Goal: Information Seeking & Learning: Learn about a topic

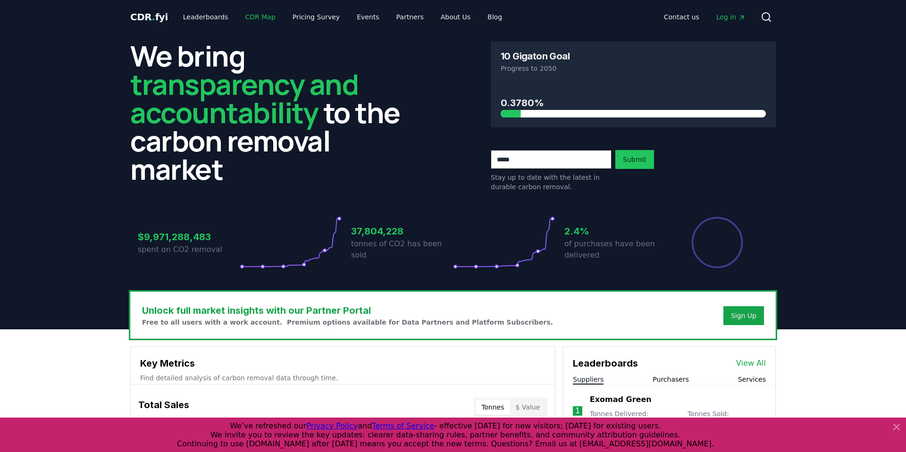
click at [251, 22] on link "CDR Map" at bounding box center [260, 16] width 45 height 17
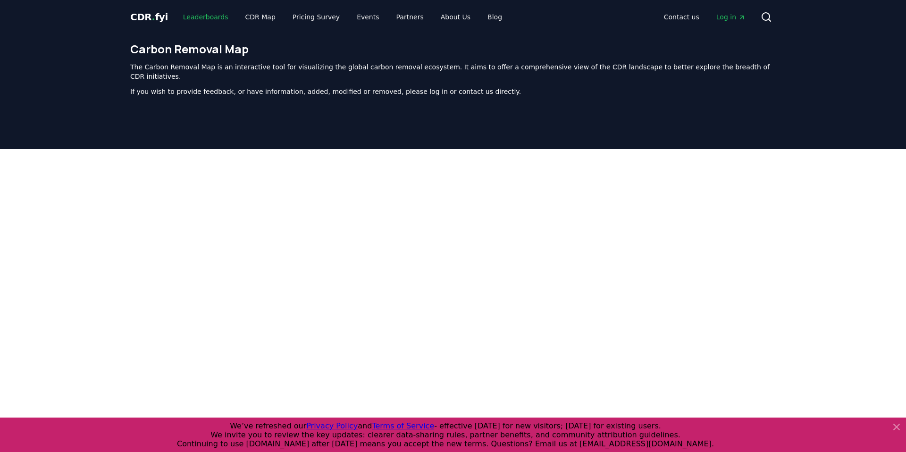
click at [190, 17] on link "Leaderboards" at bounding box center [206, 16] width 60 height 17
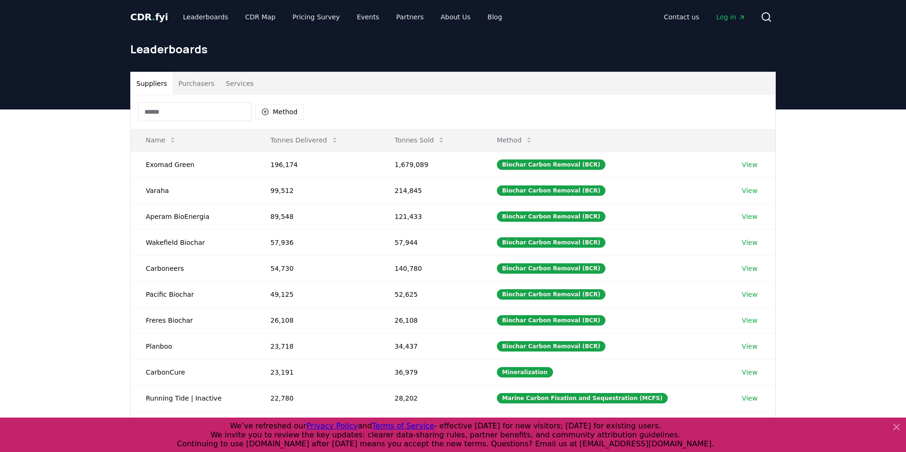
click at [199, 88] on button "Purchasers" at bounding box center [197, 83] width 48 height 23
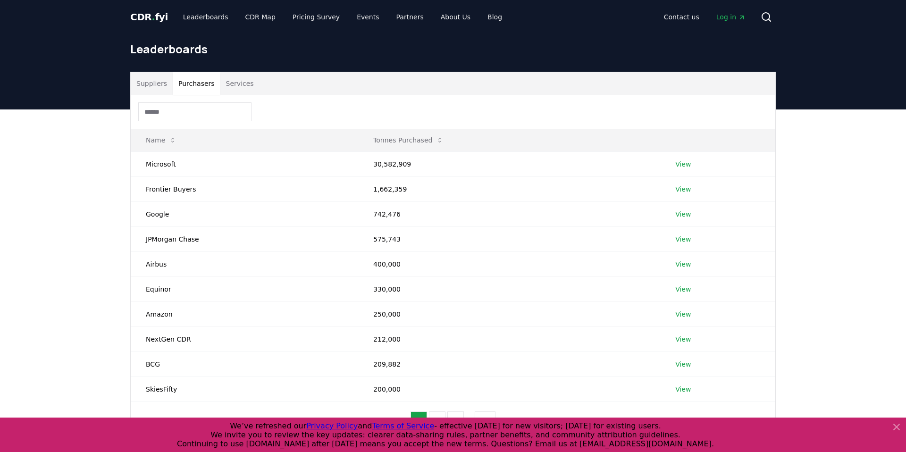
click at [194, 120] on input at bounding box center [194, 111] width 113 height 19
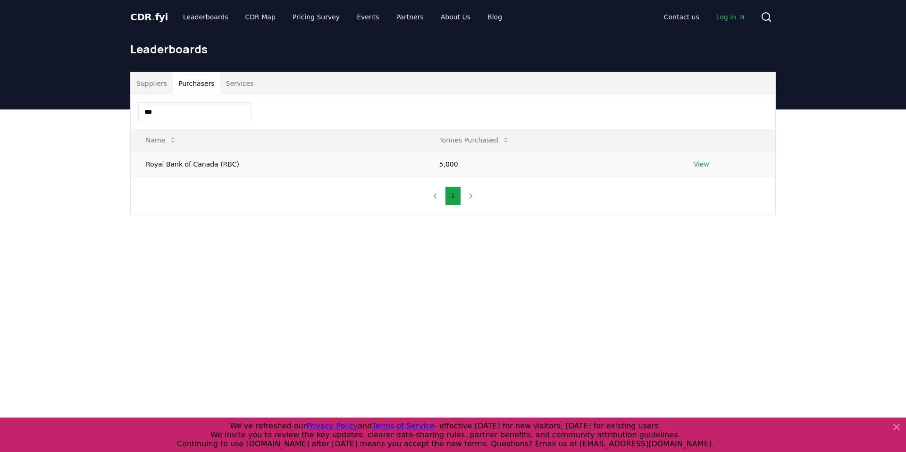
type input "***"
click at [700, 163] on link "View" at bounding box center [702, 164] width 16 height 9
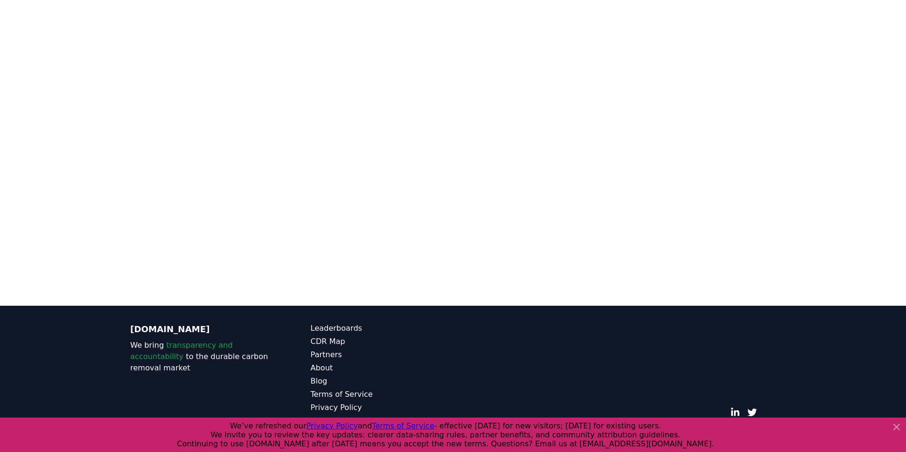
scroll to position [1188, 0]
